Goal: Information Seeking & Learning: Learn about a topic

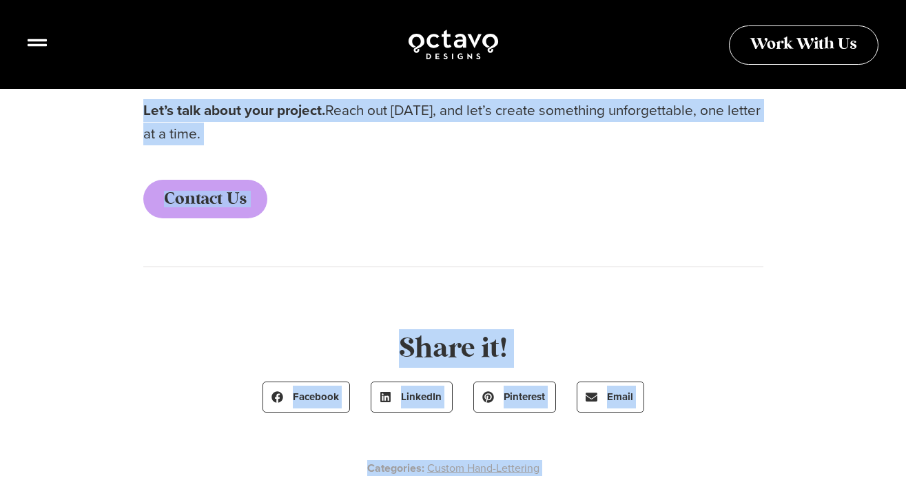
scroll to position [4476, 0]
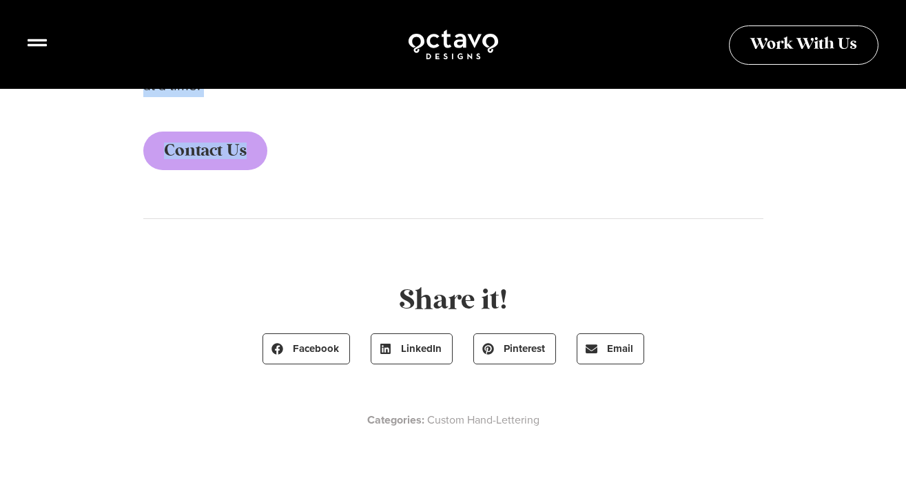
drag, startPoint x: 150, startPoint y: 139, endPoint x: 428, endPoint y: 148, distance: 277.8
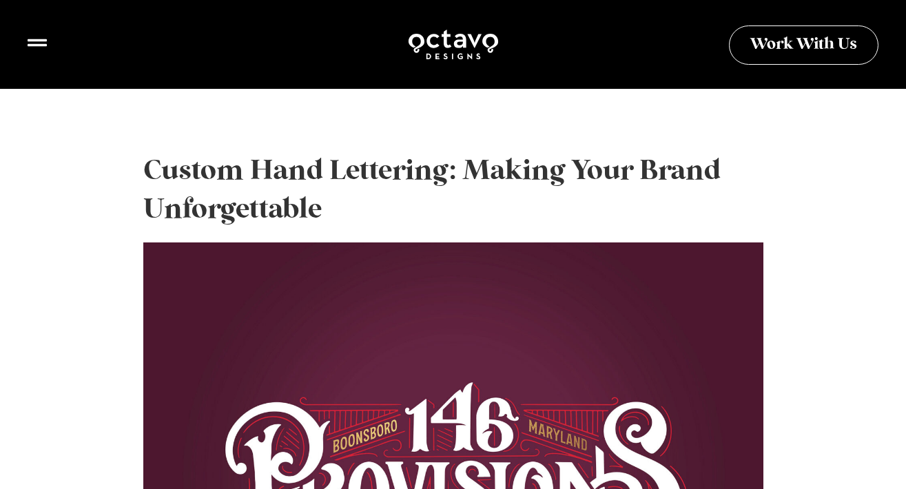
scroll to position [311, 0]
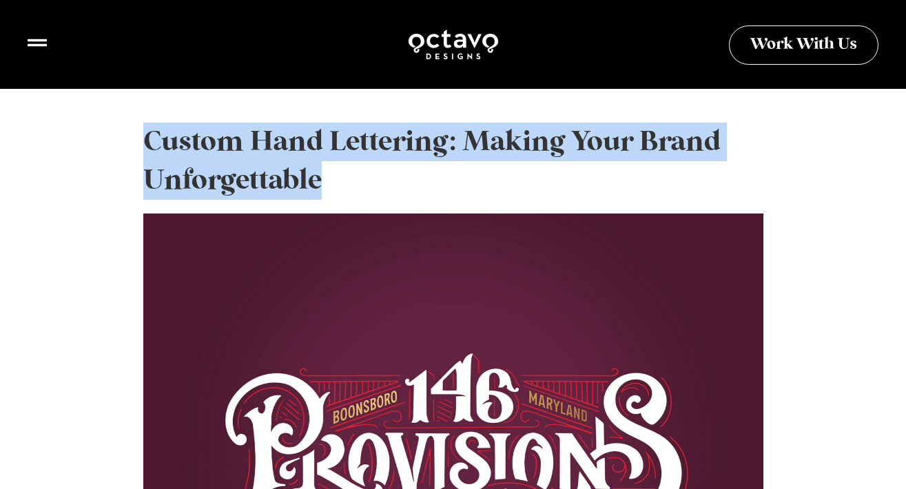
drag, startPoint x: 148, startPoint y: 141, endPoint x: 324, endPoint y: 174, distance: 178.8
click at [325, 175] on h2 "Custom Hand Lettering: Making Your Brand Unforgettable" at bounding box center [453, 161] width 620 height 77
copy h2 "Custom Hand Lettering: Making Your Brand Unforgettable"
click at [346, 161] on h2 "Custom Hand Lettering: Making Your Brand Unforgettable" at bounding box center [453, 161] width 620 height 77
drag, startPoint x: 147, startPoint y: 140, endPoint x: 327, endPoint y: 185, distance: 185.3
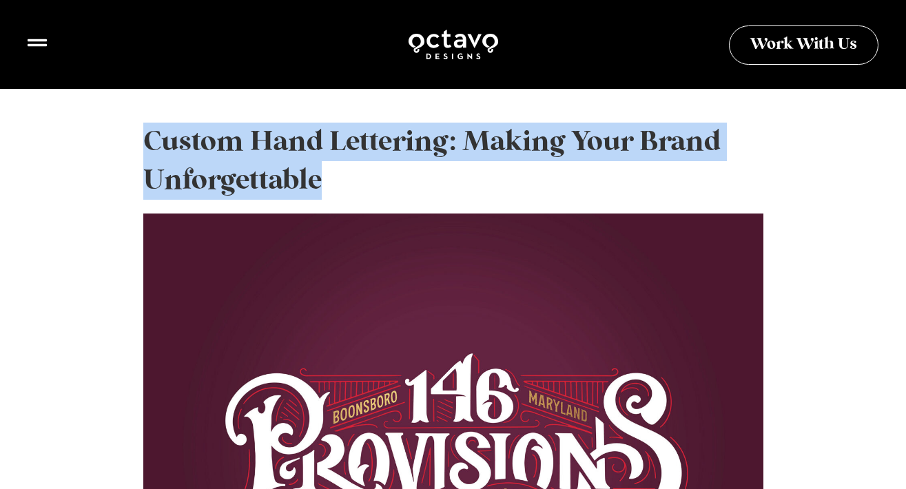
click at [327, 185] on h2 "Custom Hand Lettering: Making Your Brand Unforgettable" at bounding box center [453, 161] width 620 height 77
copy h2 "Custom Hand Lettering: Making Your Brand Unforgettable"
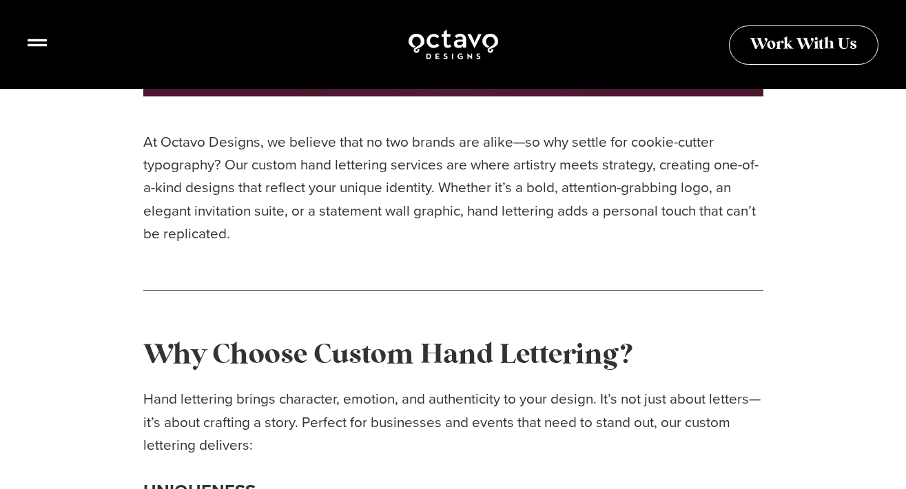
scroll to position [892, 0]
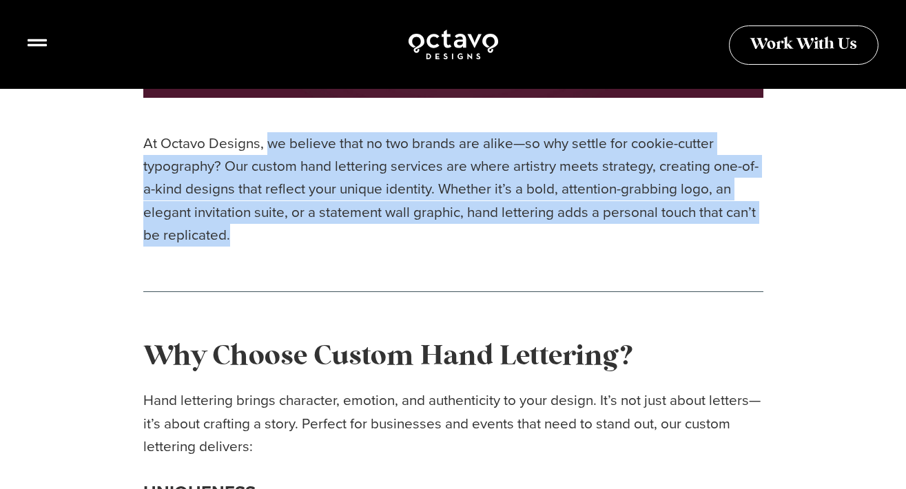
drag, startPoint x: 268, startPoint y: 145, endPoint x: 232, endPoint y: 233, distance: 95.5
click at [232, 233] on p "At Octavo Designs, we believe that no two brands are alike—so why settle for co…" at bounding box center [453, 189] width 620 height 114
copy p "we believe that no two brands are alike—so why settle for cookie-cutter typogra…"
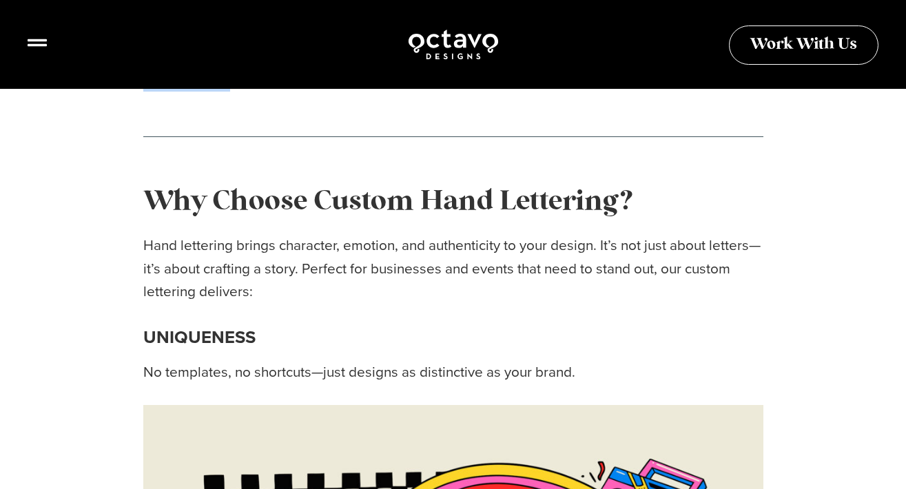
scroll to position [1051, 0]
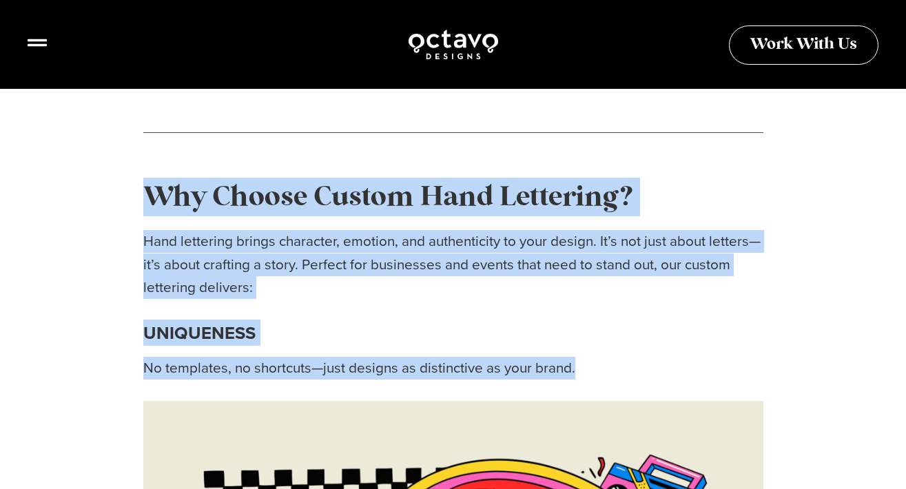
drag, startPoint x: 146, startPoint y: 195, endPoint x: 592, endPoint y: 374, distance: 480.4
copy div "Why Choose Custom Hand Lettering? Hand lettering brings character, emotion, and…"
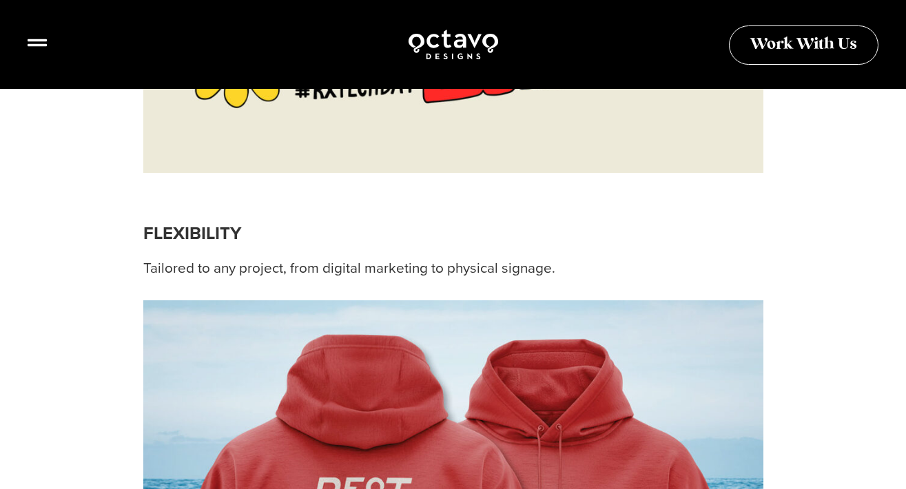
scroll to position [1747, 0]
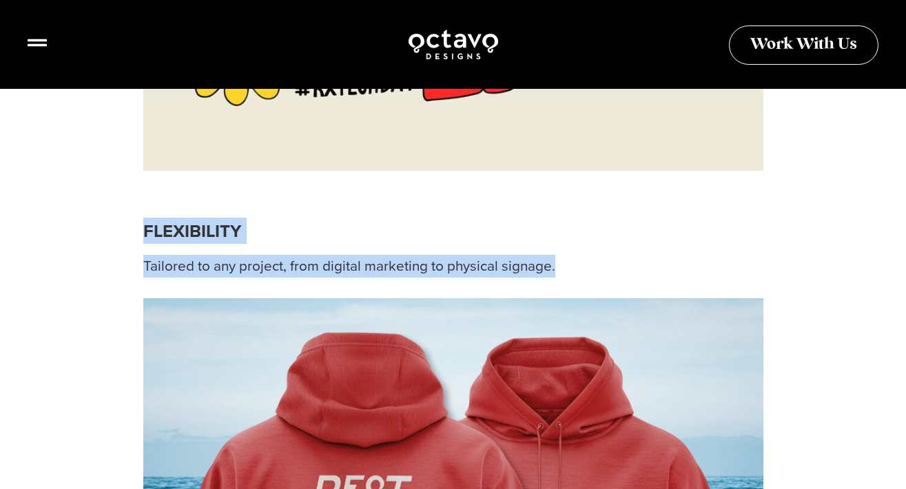
drag, startPoint x: 144, startPoint y: 226, endPoint x: 586, endPoint y: 269, distance: 443.7
click at [586, 269] on div "FLEXIBILITY Tailored to any project, from digital marketing to physical signage." at bounding box center [453, 248] width 620 height 61
copy div "FLEXIBILITY Tailored to any project, from digital marketing to physical signage."
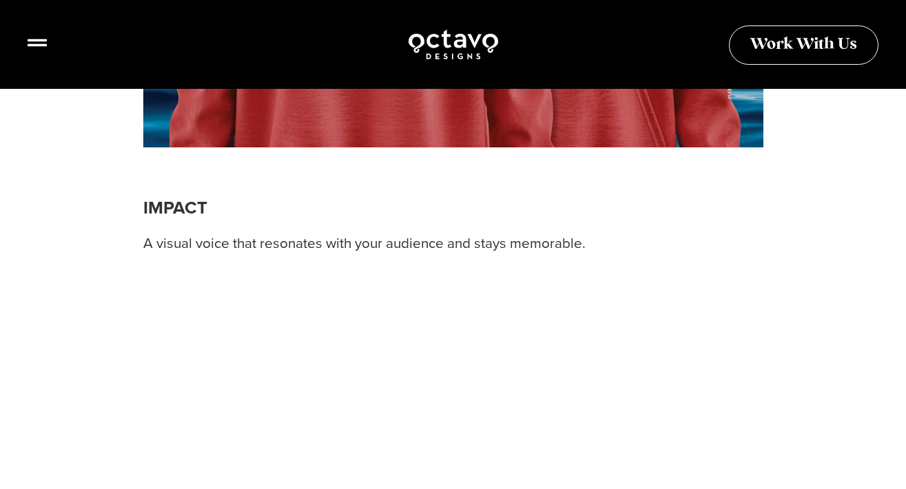
scroll to position [2367, 0]
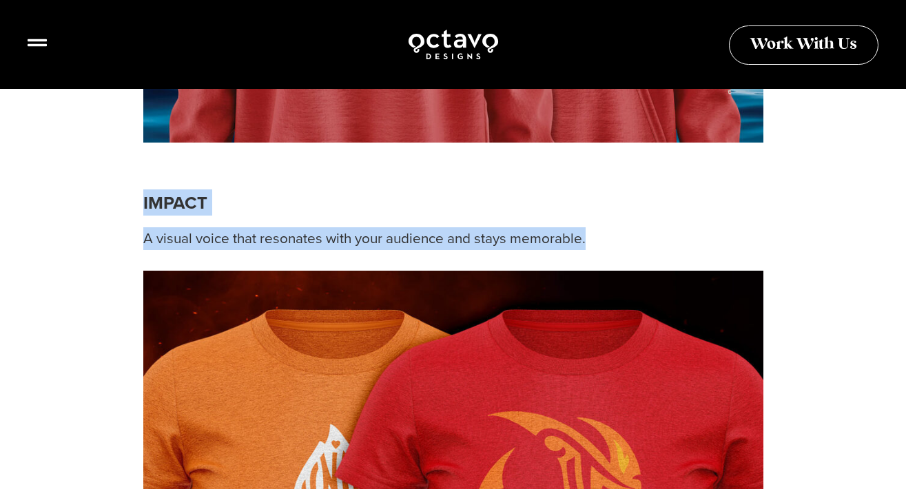
drag, startPoint x: 143, startPoint y: 200, endPoint x: 597, endPoint y: 243, distance: 456.0
click at [597, 244] on div "IMPACT A visual voice that resonates with your audience and stays memorable." at bounding box center [453, 219] width 620 height 61
copy div "IMPACT A visual voice that resonates with your audience and stays memorable."
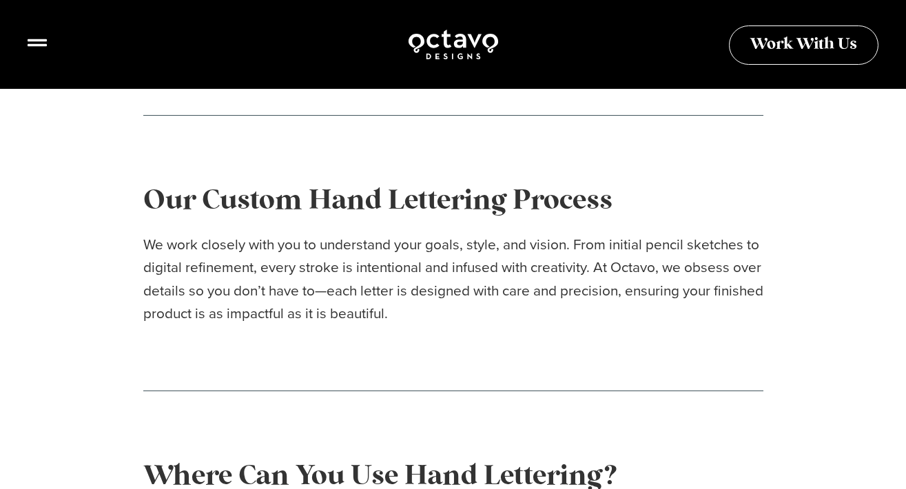
scroll to position [3040, 0]
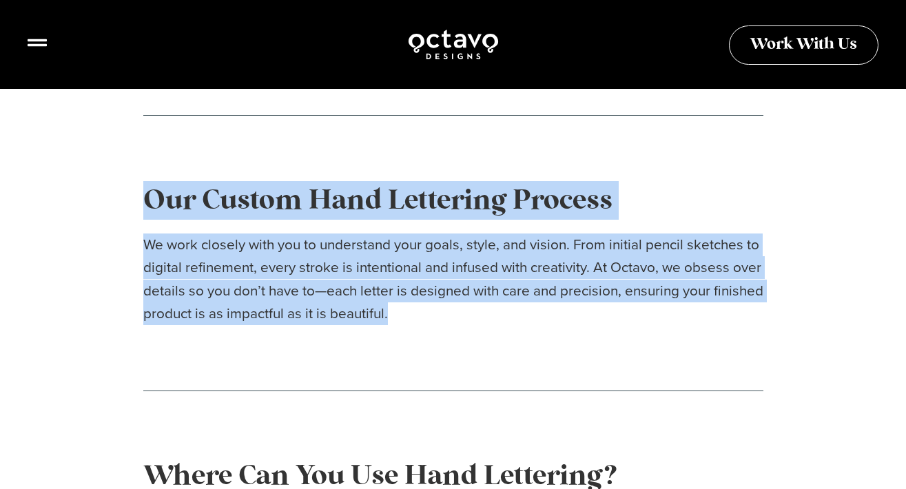
drag, startPoint x: 145, startPoint y: 200, endPoint x: 456, endPoint y: 311, distance: 329.9
click at [456, 313] on div "Our Custom Hand Lettering Process We work closely with you to understand your g…" at bounding box center [453, 253] width 620 height 144
copy div "Our Custom Hand Lettering Process We work closely with you to understand your g…"
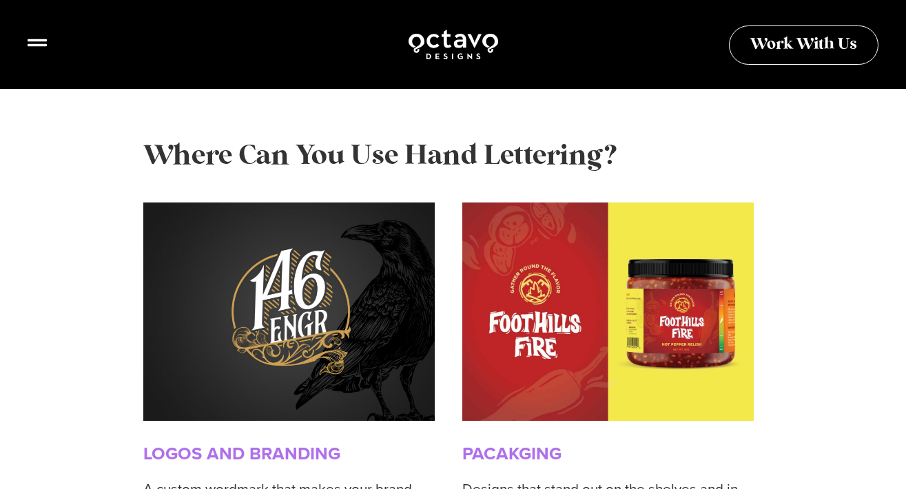
scroll to position [3362, 0]
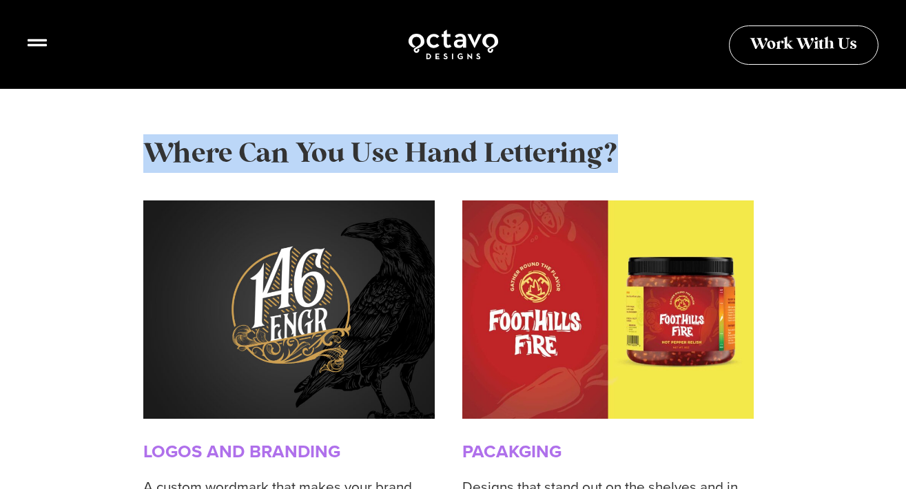
drag, startPoint x: 149, startPoint y: 149, endPoint x: 631, endPoint y: 165, distance: 482.6
click at [631, 165] on h2 "Where Can You Use Hand Lettering?" at bounding box center [453, 153] width 620 height 39
copy span "Where Can You Use Hand Lettering?"
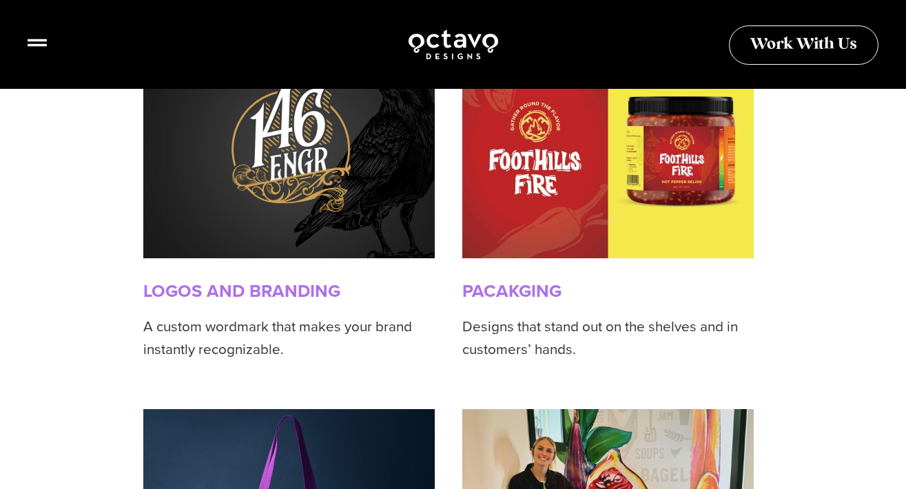
scroll to position [3531, 0]
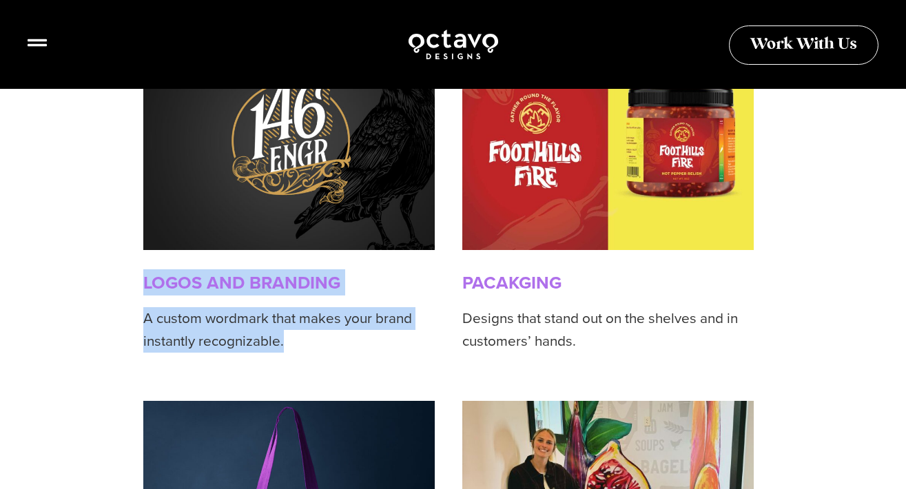
drag, startPoint x: 134, startPoint y: 276, endPoint x: 316, endPoint y: 348, distance: 195.1
copy div "LOGOS AND BRANDING A custom wordmark that makes your brand instantly recognizab…"
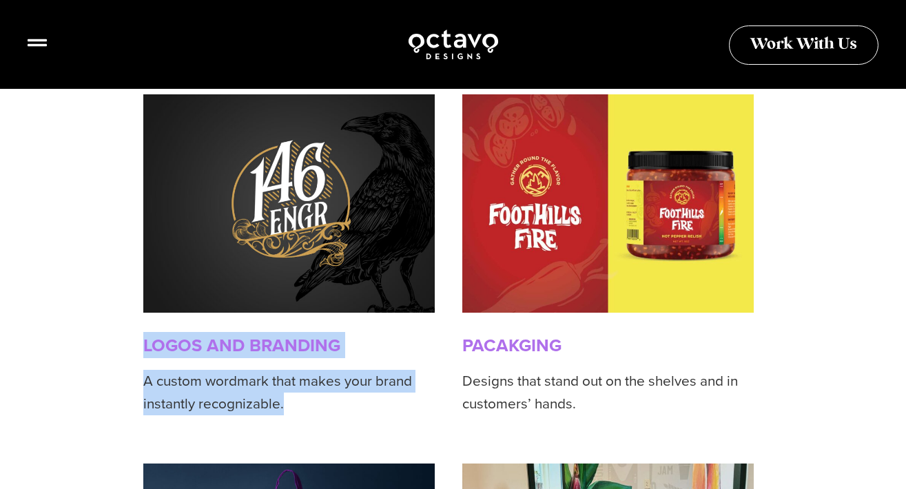
scroll to position [3585, 0]
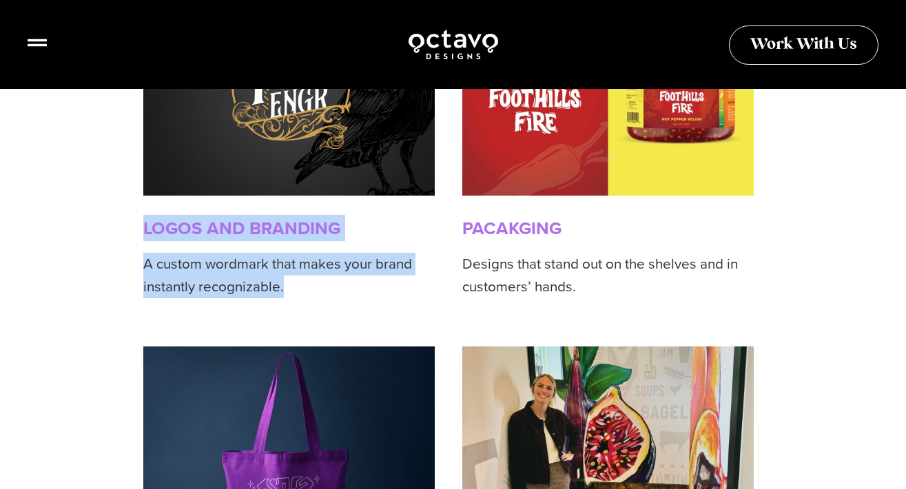
copy div "LOGOS AND BRANDING A custom wordmark that makes your brand instantly recognizab…"
click at [161, 262] on p "A custom wordmark that makes your brand instantly recognizable." at bounding box center [288, 276] width 291 height 46
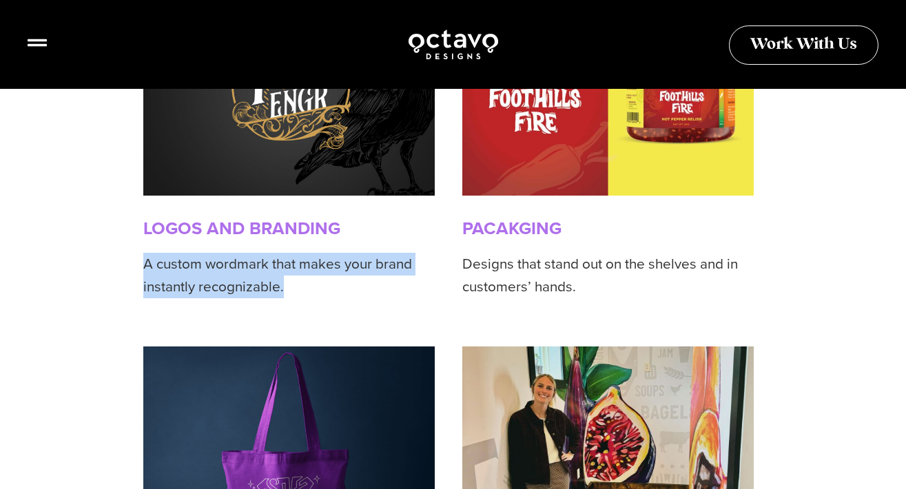
drag, startPoint x: 143, startPoint y: 262, endPoint x: 287, endPoint y: 288, distance: 146.4
click at [290, 290] on p "A custom wordmark that makes your brand instantly recognizable." at bounding box center [288, 276] width 291 height 46
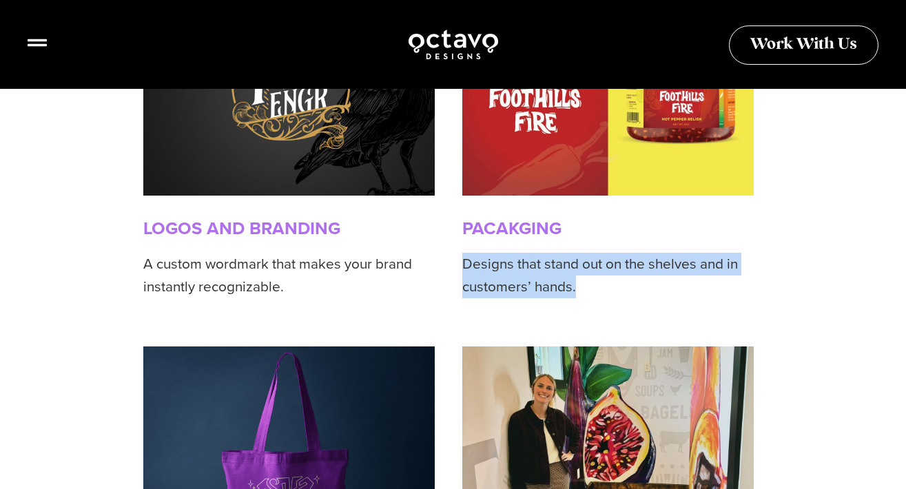
drag, startPoint x: 464, startPoint y: 265, endPoint x: 574, endPoint y: 288, distance: 112.0
click at [575, 289] on p "Designs that stand out on the shelves and in customers’ hands." at bounding box center [607, 276] width 291 height 46
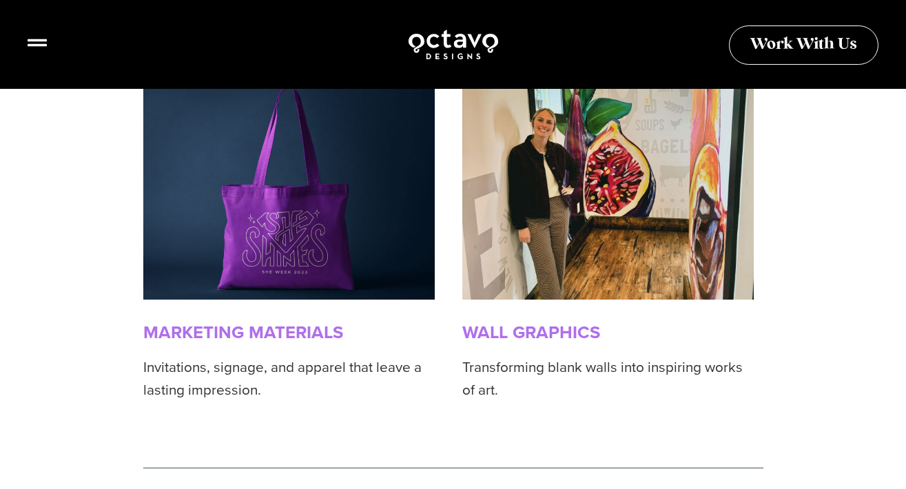
scroll to position [3858, 0]
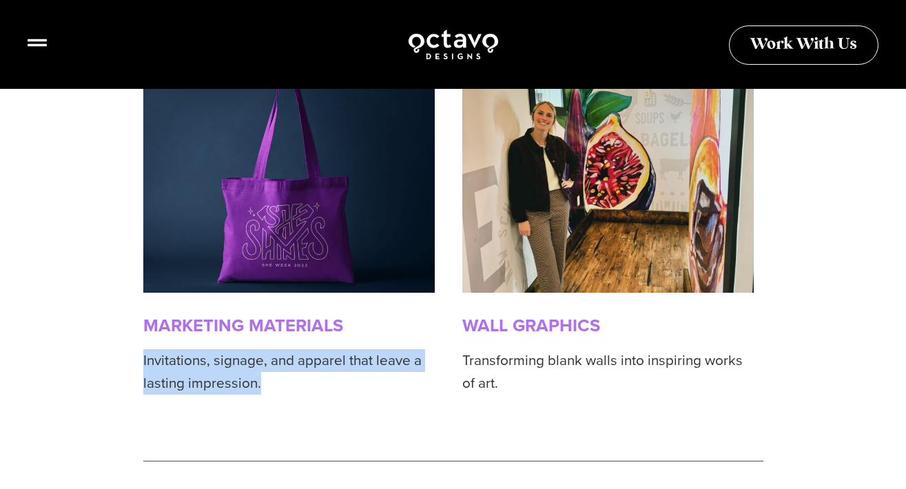
drag, startPoint x: 260, startPoint y: 380, endPoint x: 140, endPoint y: 356, distance: 122.8
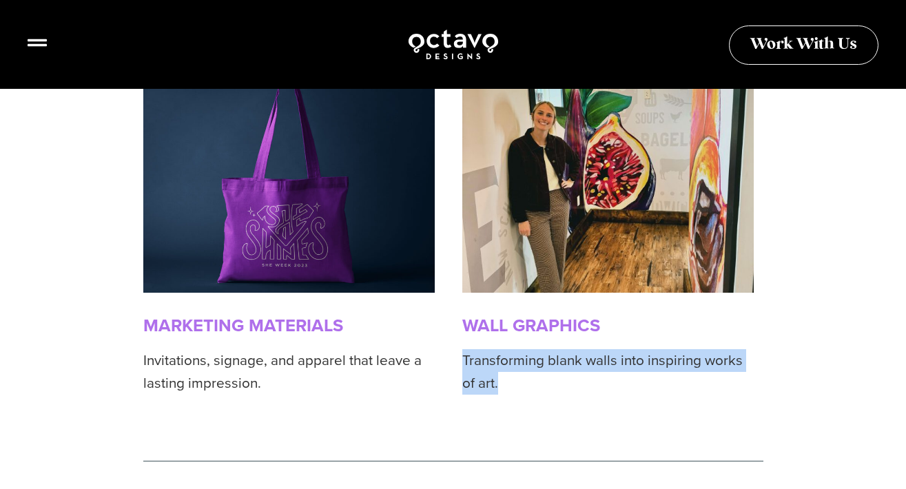
drag, startPoint x: 503, startPoint y: 380, endPoint x: 457, endPoint y: 349, distance: 54.7
click at [457, 349] on div "LOGOS AND BRANDING A custom wordmark that makes your brand instantly recognizab…" at bounding box center [453, 59] width 620 height 711
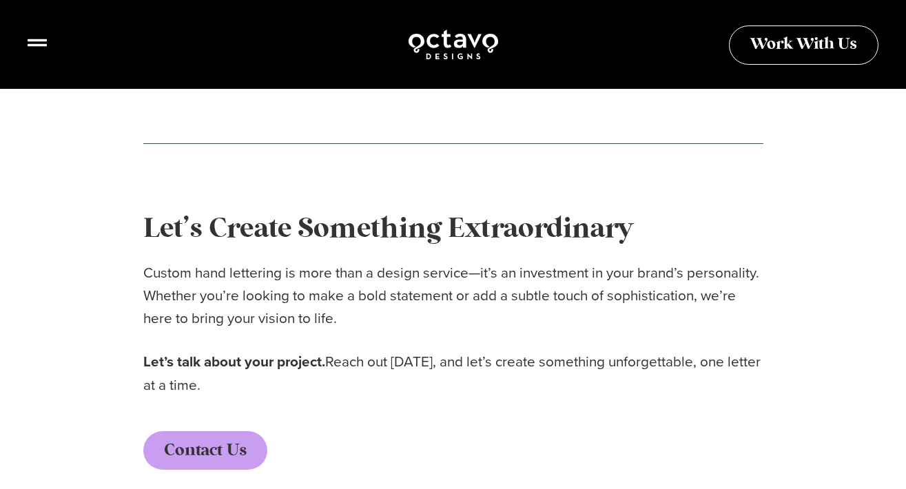
scroll to position [4203, 0]
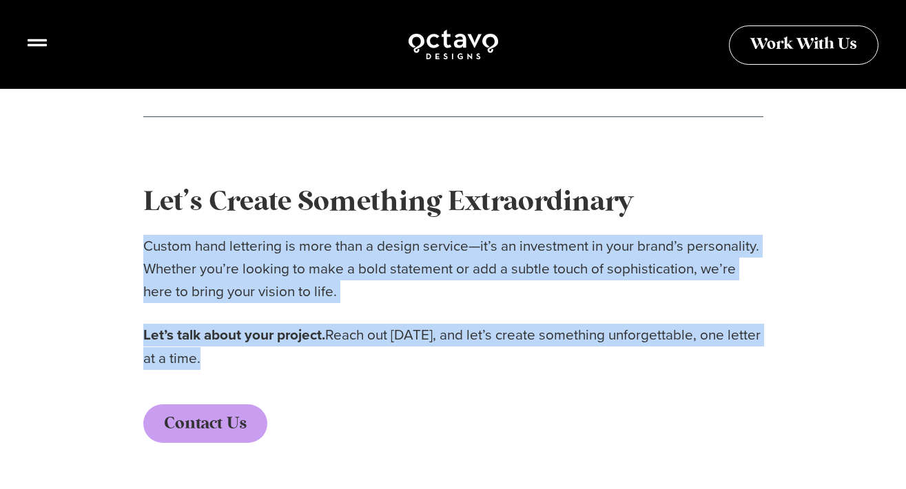
drag, startPoint x: 144, startPoint y: 240, endPoint x: 203, endPoint y: 351, distance: 125.4
click at [205, 355] on div "Let’s Create Something Extraordinary Custom hand lettering is more than a desig…" at bounding box center [453, 276] width 620 height 187
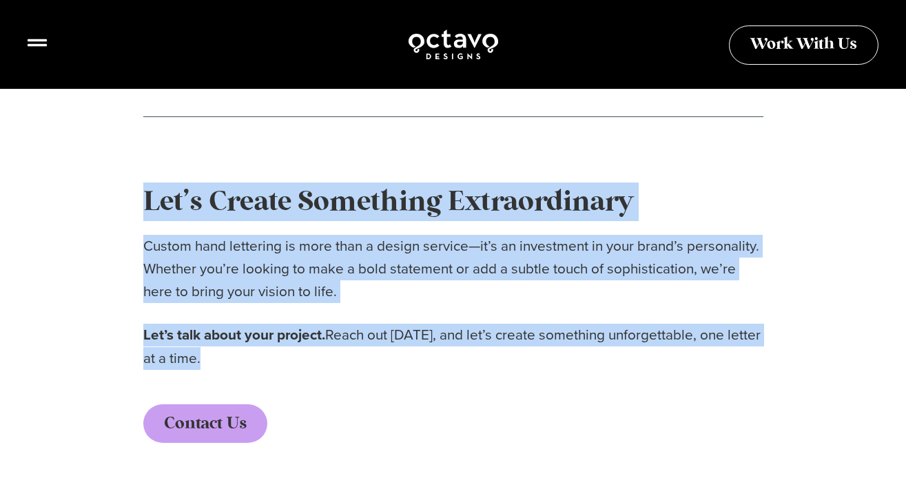
drag, startPoint x: 145, startPoint y: 193, endPoint x: 221, endPoint y: 358, distance: 181.6
click at [221, 358] on div "Let’s Create Something Extraordinary Custom hand lettering is more than a desig…" at bounding box center [453, 276] width 620 height 187
click at [147, 242] on p "Custom hand lettering is more than a design service—it’s an investment in your …" at bounding box center [453, 269] width 620 height 69
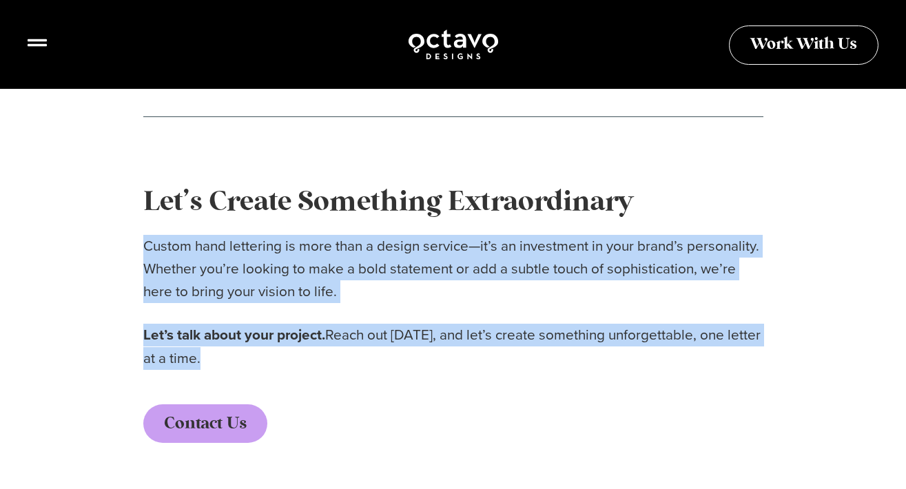
drag, startPoint x: 145, startPoint y: 241, endPoint x: 207, endPoint y: 358, distance: 132.9
click at [207, 358] on div "Let’s Create Something Extraordinary Custom hand lettering is more than a desig…" at bounding box center [453, 276] width 620 height 187
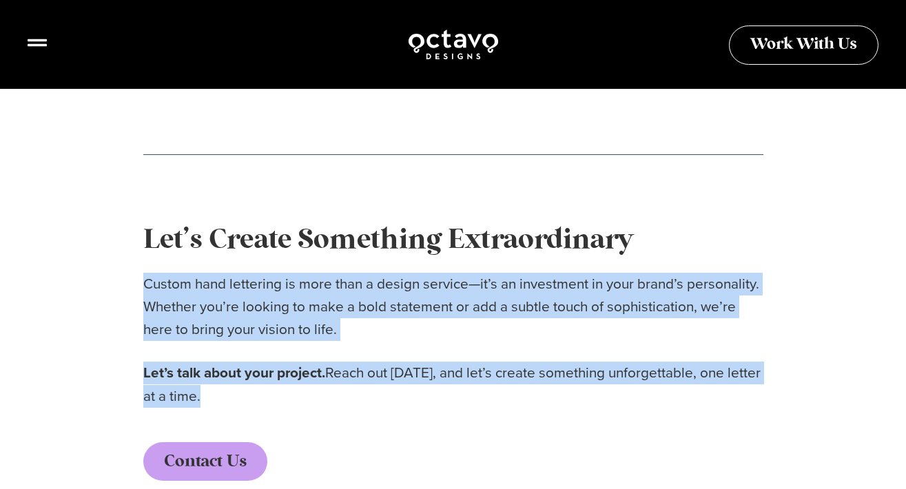
scroll to position [4159, 0]
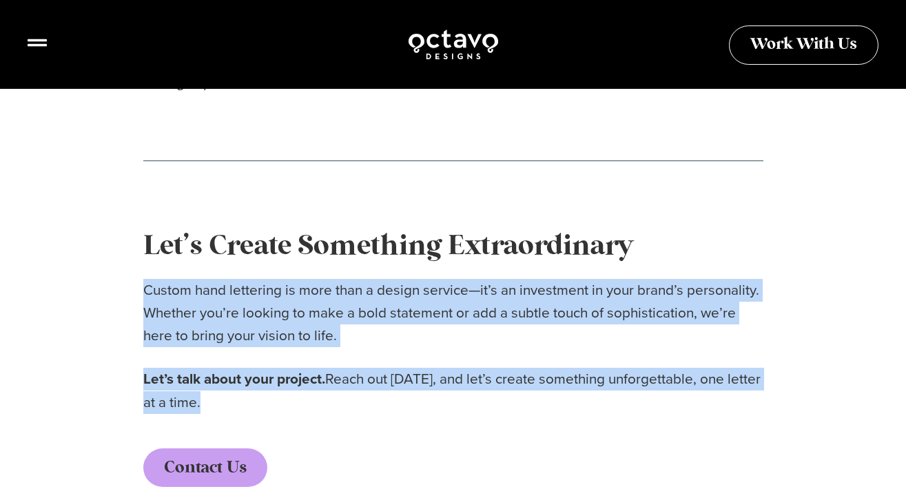
click at [357, 326] on p "Custom hand lettering is more than a design service—it’s an investment in your …" at bounding box center [453, 313] width 620 height 69
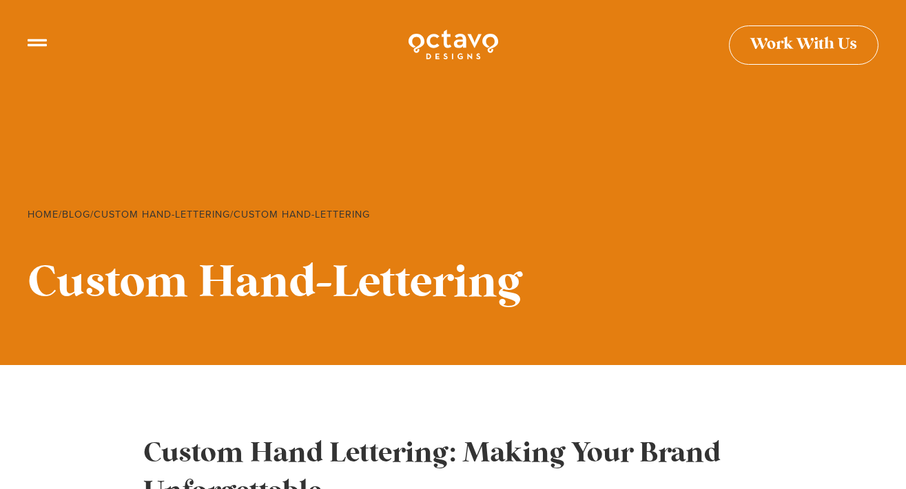
scroll to position [0, 0]
click at [441, 43] on img at bounding box center [453, 45] width 92 height 34
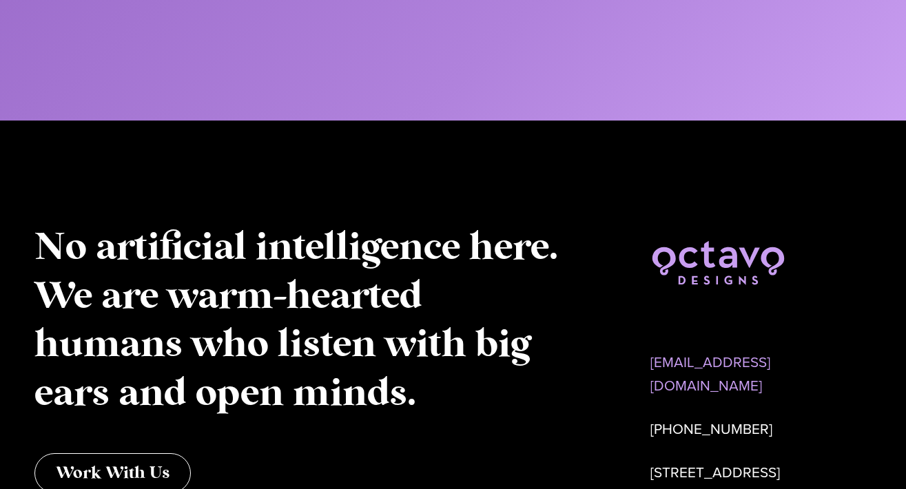
scroll to position [6666, 0]
